Goal: Navigation & Orientation: Find specific page/section

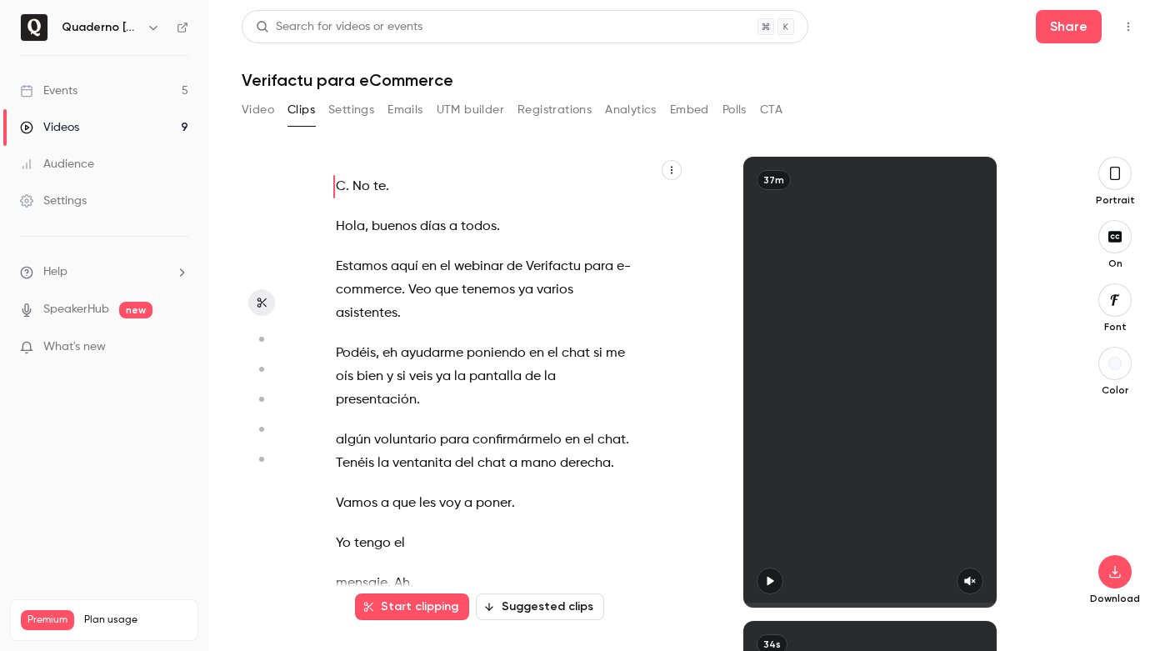
click at [102, 88] on link "Events 5" at bounding box center [104, 90] width 208 height 37
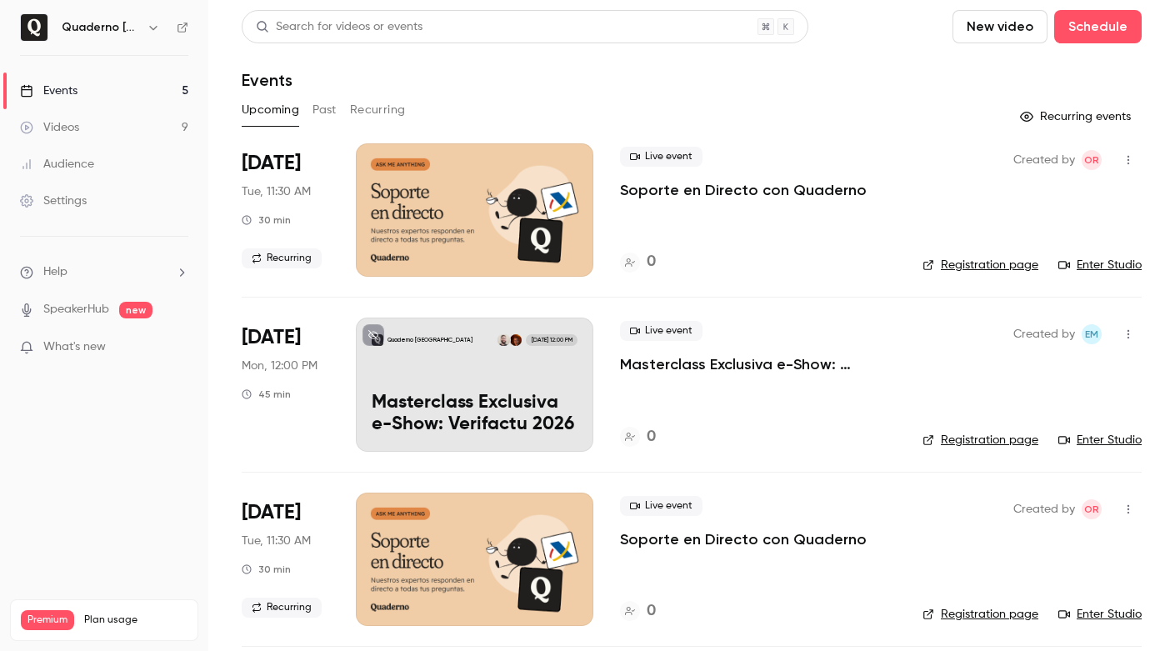
click at [111, 20] on h6 "Quaderno [GEOGRAPHIC_DATA]" at bounding box center [101, 27] width 78 height 17
click at [147, 25] on icon "button" at bounding box center [153, 27] width 13 height 13
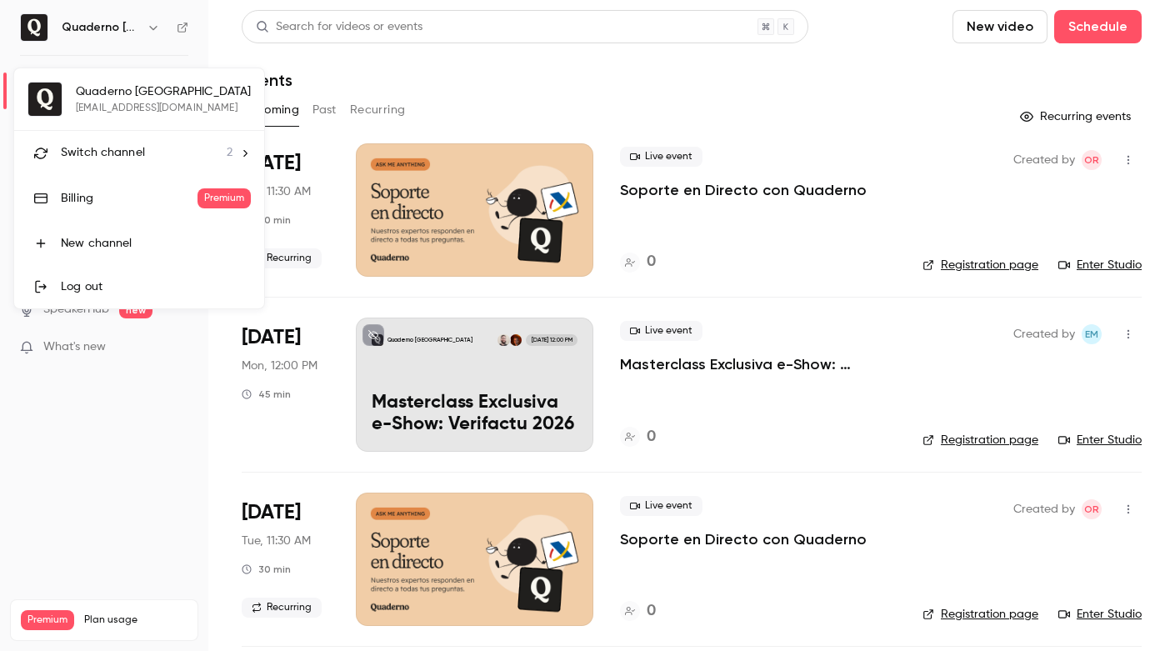
click at [144, 137] on li "Switch channel 2" at bounding box center [139, 153] width 250 height 44
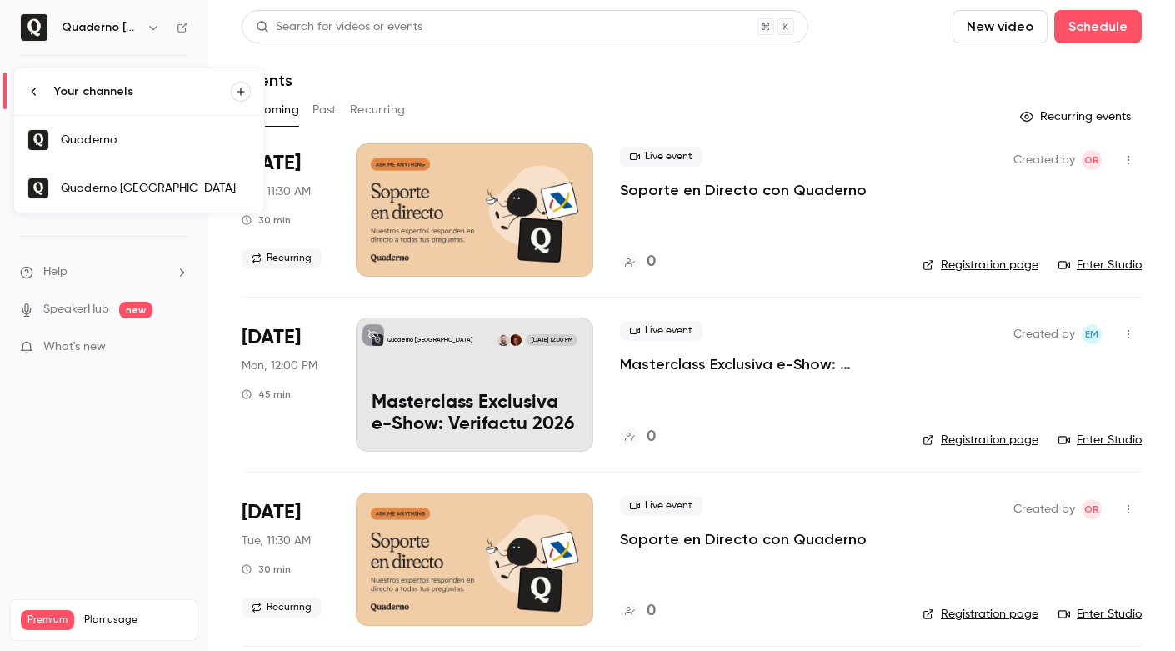
click at [127, 140] on div "Quaderno" at bounding box center [156, 140] width 190 height 17
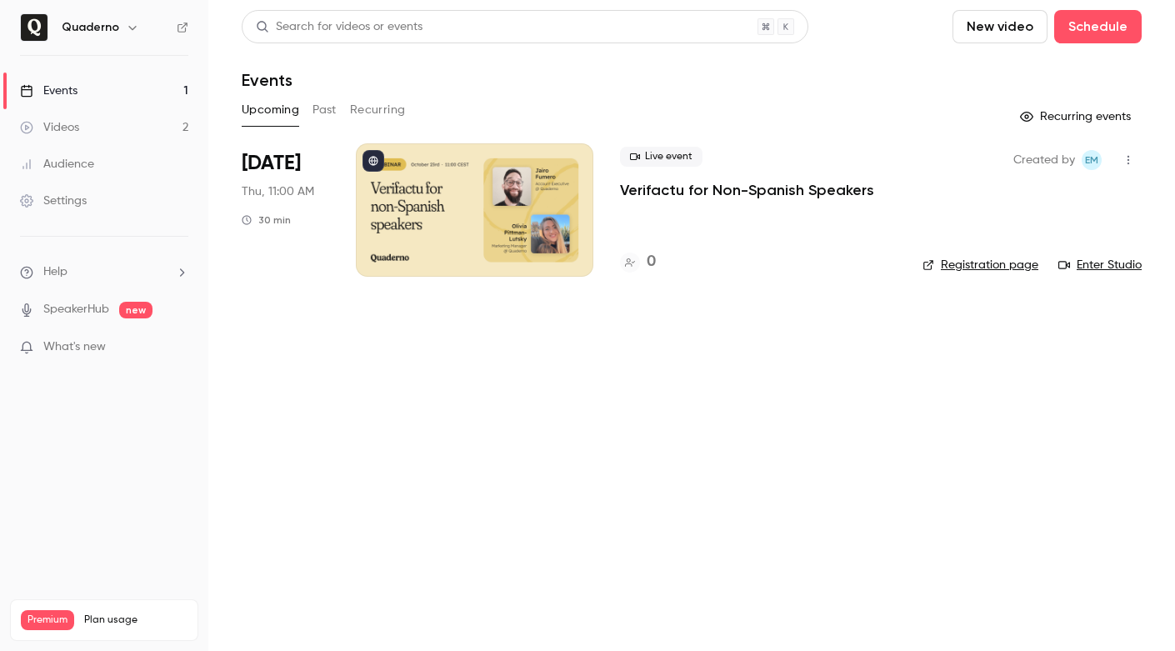
click at [490, 224] on div at bounding box center [474, 209] width 237 height 133
